Goal: Information Seeking & Learning: Check status

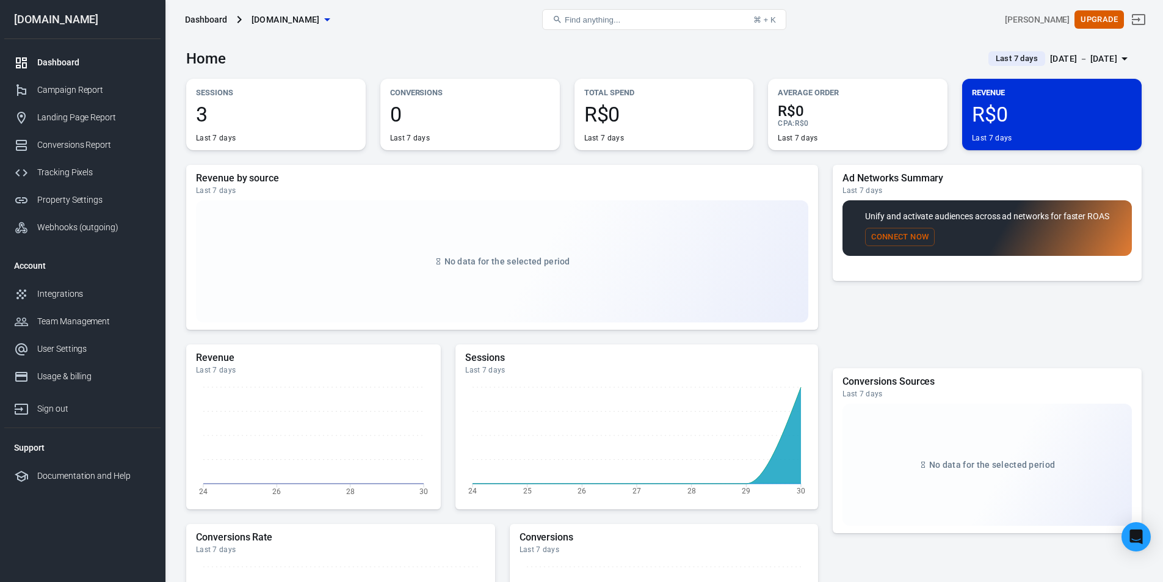
click at [286, 124] on span "3" at bounding box center [276, 114] width 160 height 21
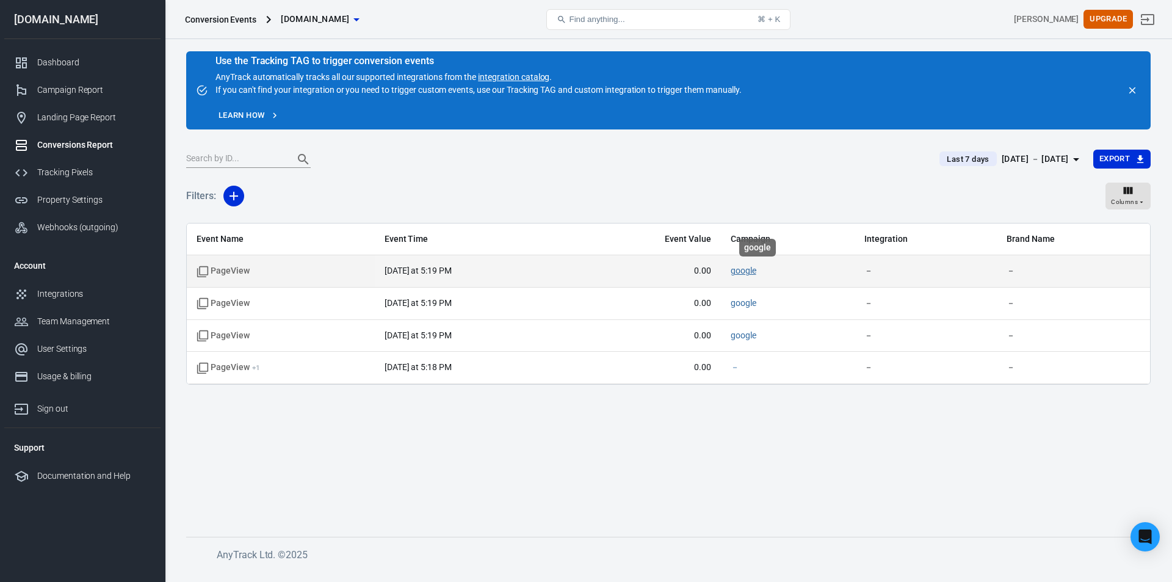
click at [750, 272] on link "google" at bounding box center [744, 271] width 26 height 10
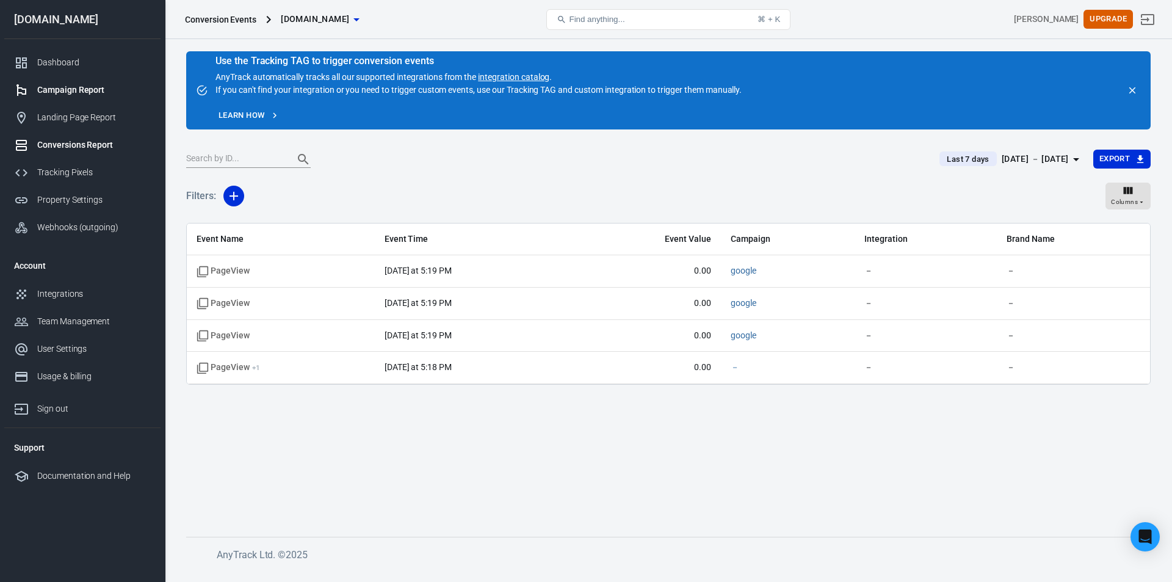
click at [70, 90] on div "Campaign Report" at bounding box center [94, 90] width 114 height 13
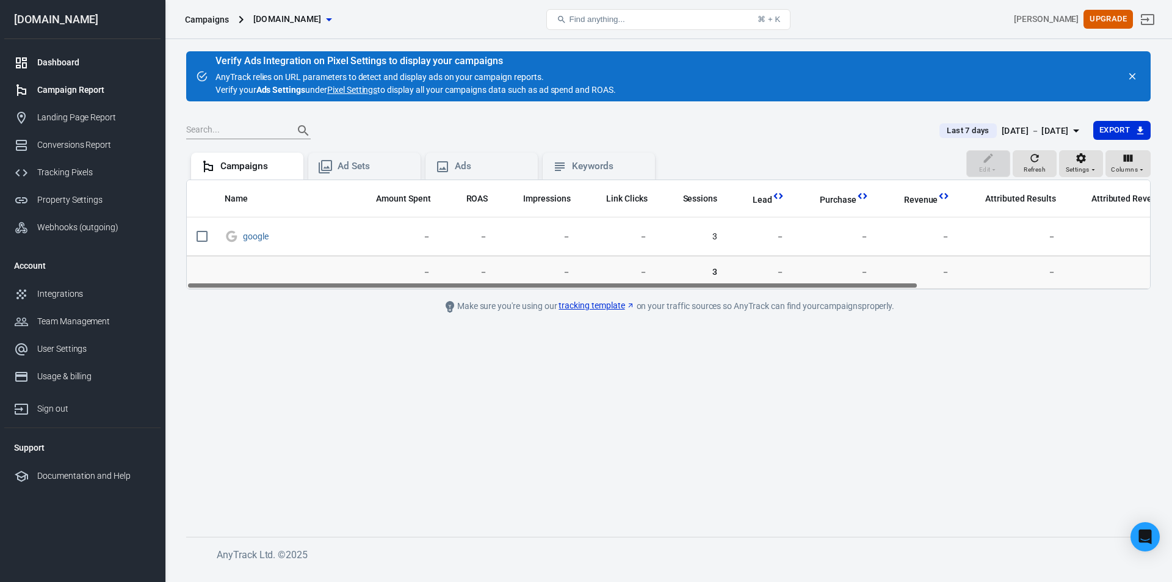
click at [57, 60] on div "Dashboard" at bounding box center [94, 62] width 114 height 13
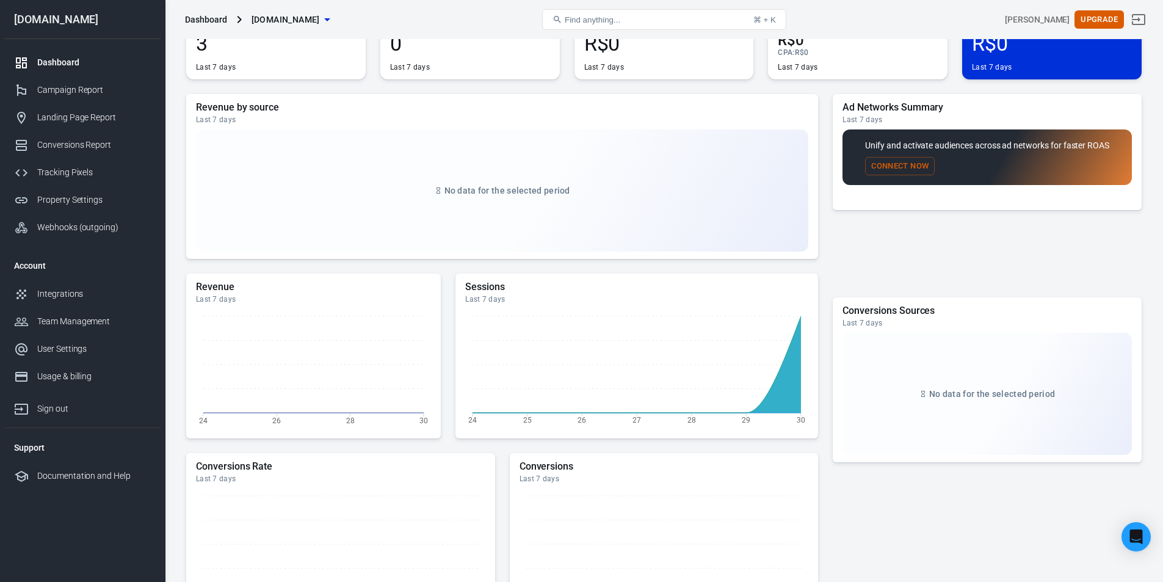
scroll to position [220, 0]
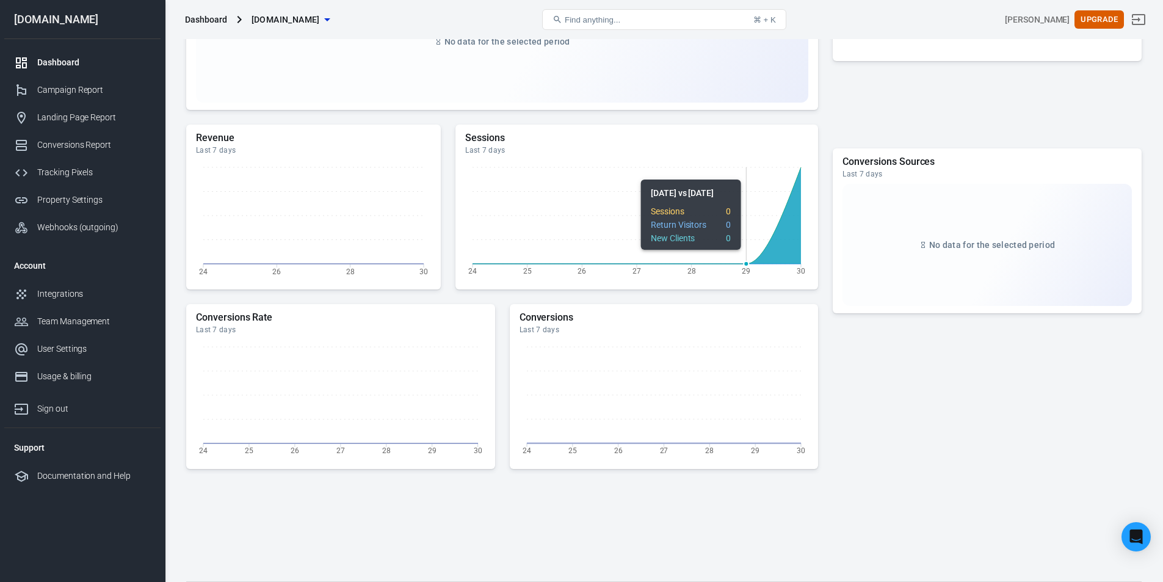
click at [723, 173] on icon "24 25 26 27 28 29 30" at bounding box center [636, 221] width 343 height 122
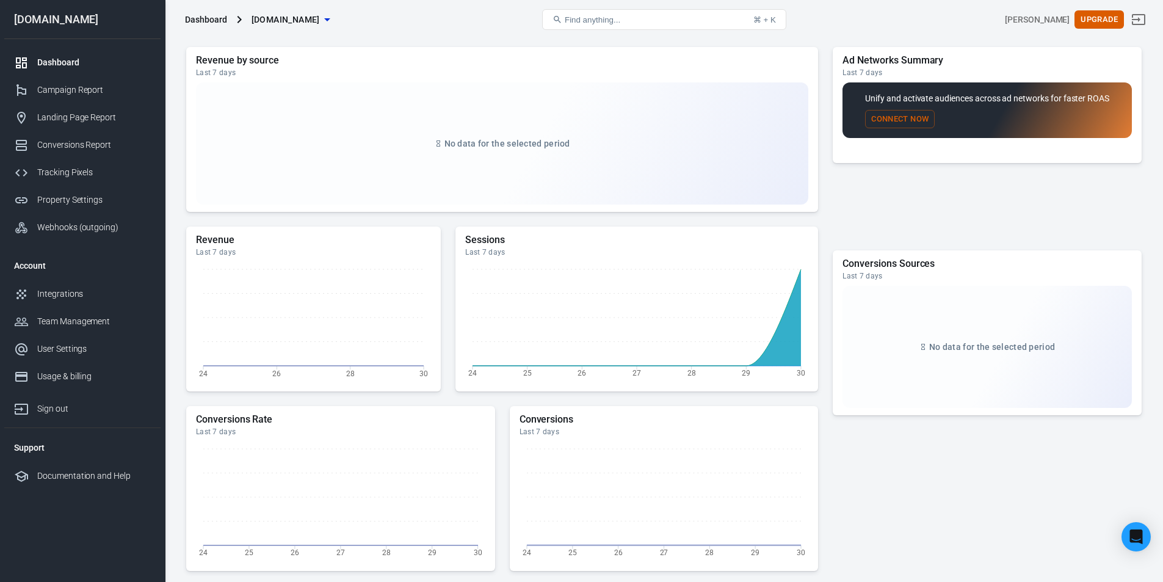
scroll to position [0, 0]
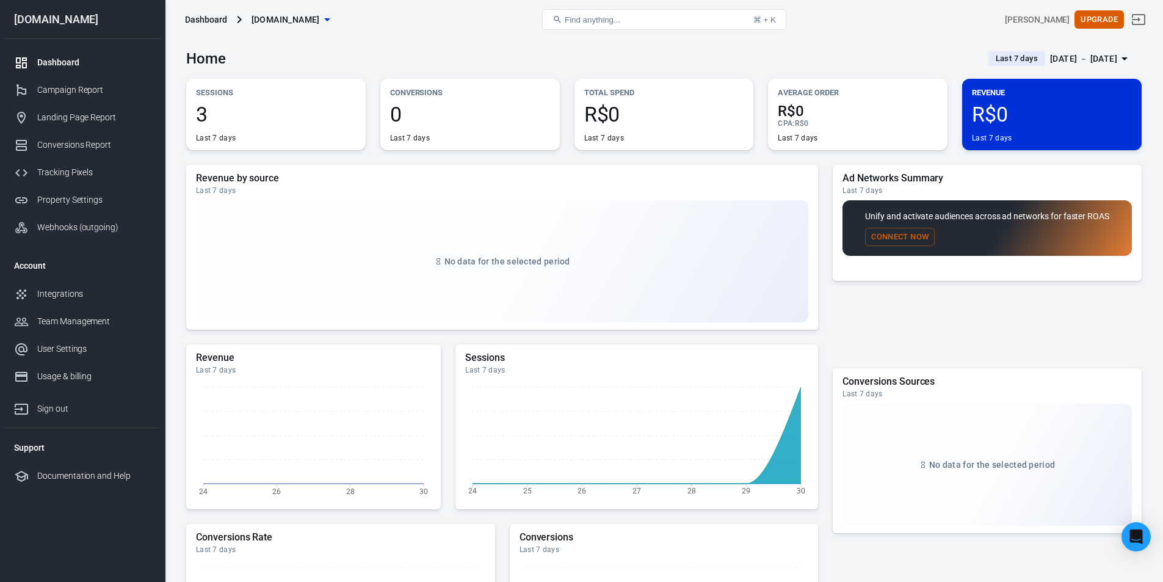
click at [330, 135] on div "Last 7 days" at bounding box center [276, 138] width 160 height 10
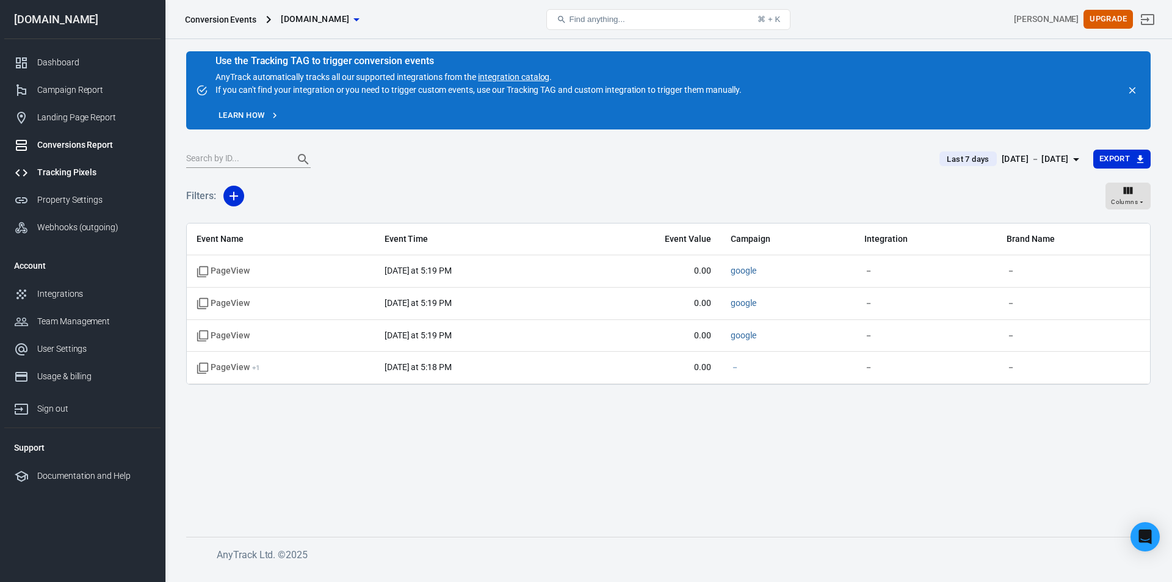
click at [82, 167] on div "Tracking Pixels" at bounding box center [94, 172] width 114 height 13
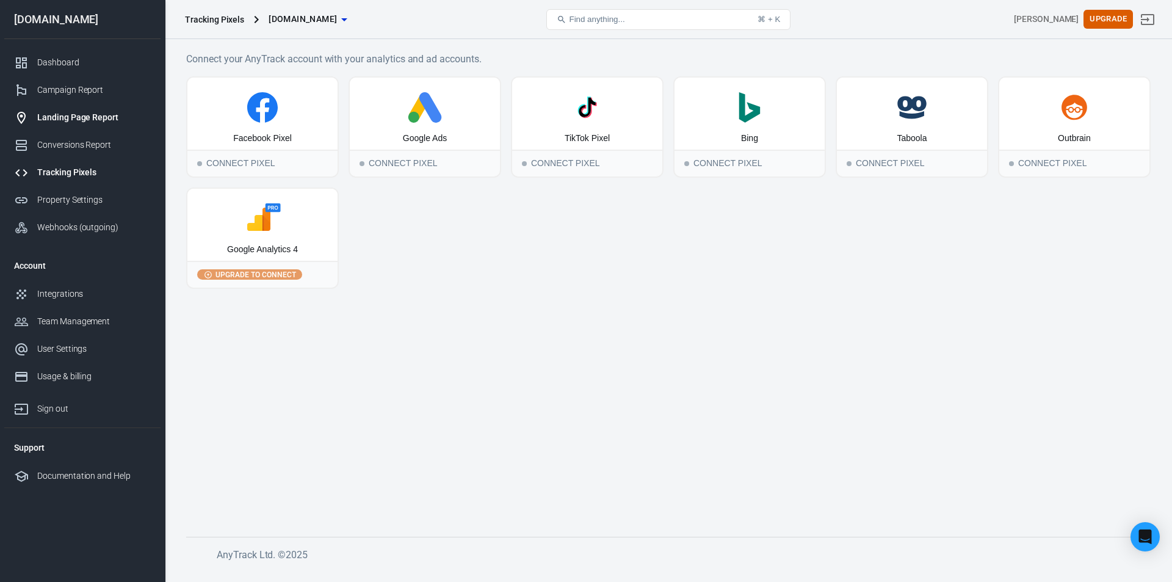
click at [68, 118] on div "Landing Page Report" at bounding box center [94, 117] width 114 height 13
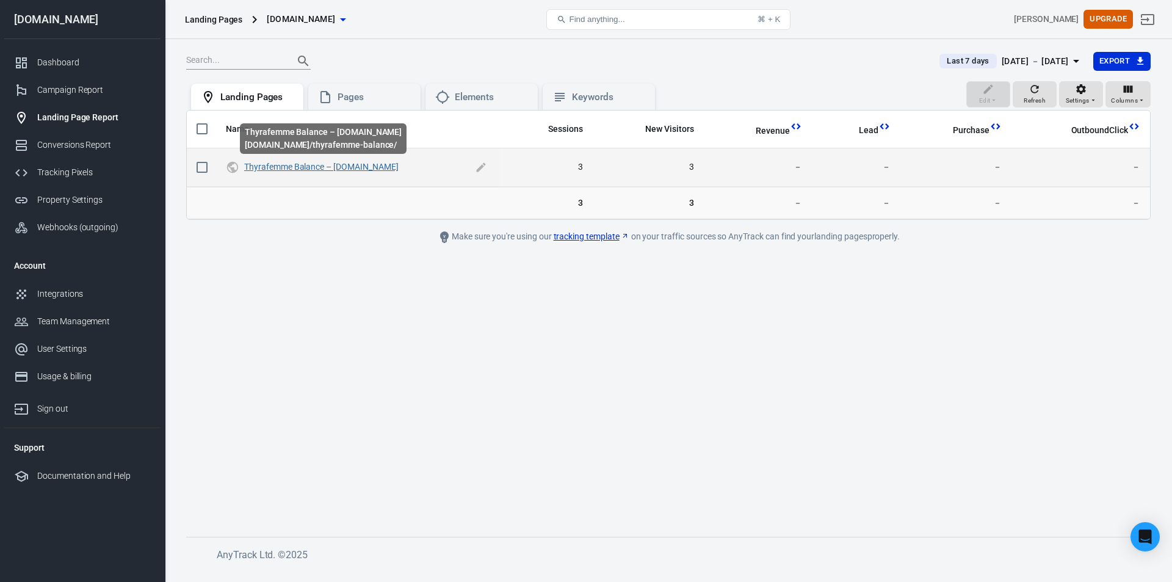
click at [300, 164] on link "Thyrafemme Balance – [DOMAIN_NAME]" at bounding box center [321, 167] width 154 height 10
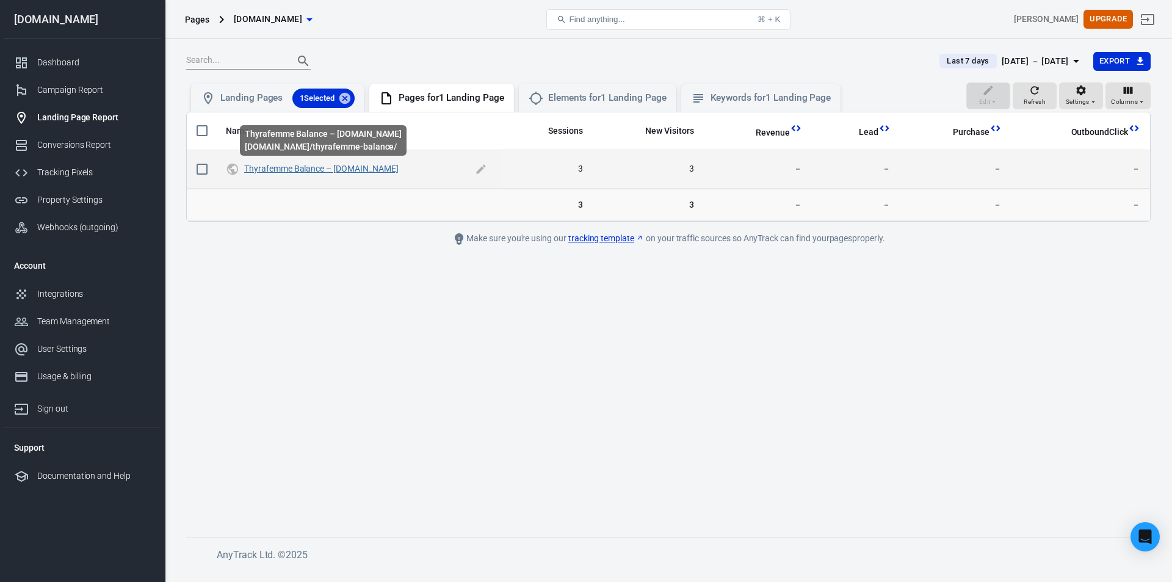
click at [320, 169] on link "Thyrafemme Balance – [DOMAIN_NAME]" at bounding box center [321, 169] width 154 height 10
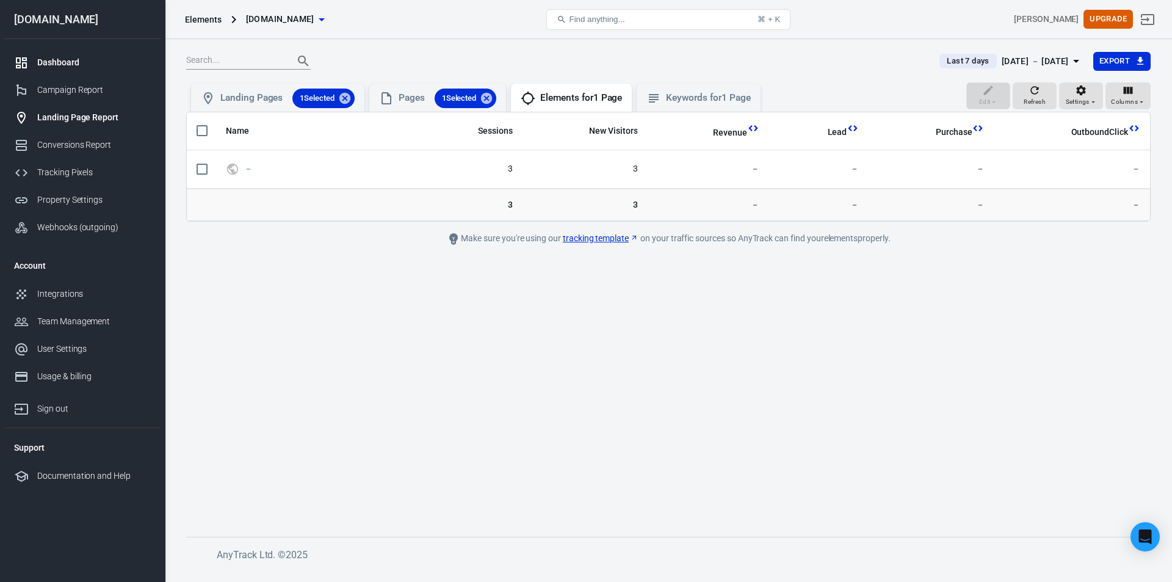
click at [95, 57] on div "Dashboard" at bounding box center [94, 62] width 114 height 13
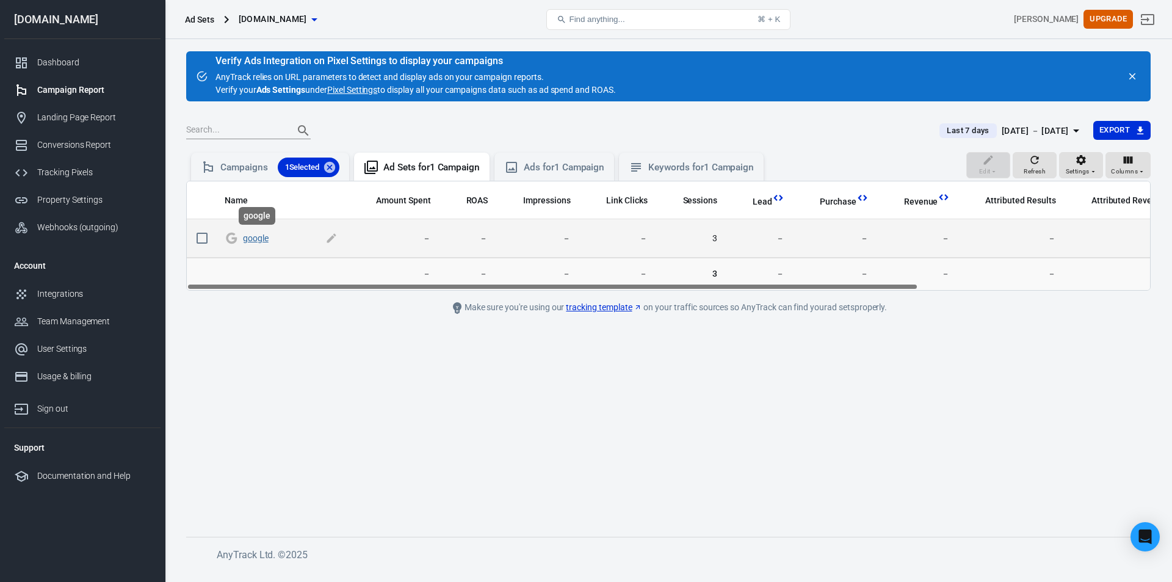
click at [253, 237] on link "google" at bounding box center [256, 238] width 26 height 10
click at [250, 239] on link "google" at bounding box center [256, 238] width 26 height 10
